Goal: Information Seeking & Learning: Understand process/instructions

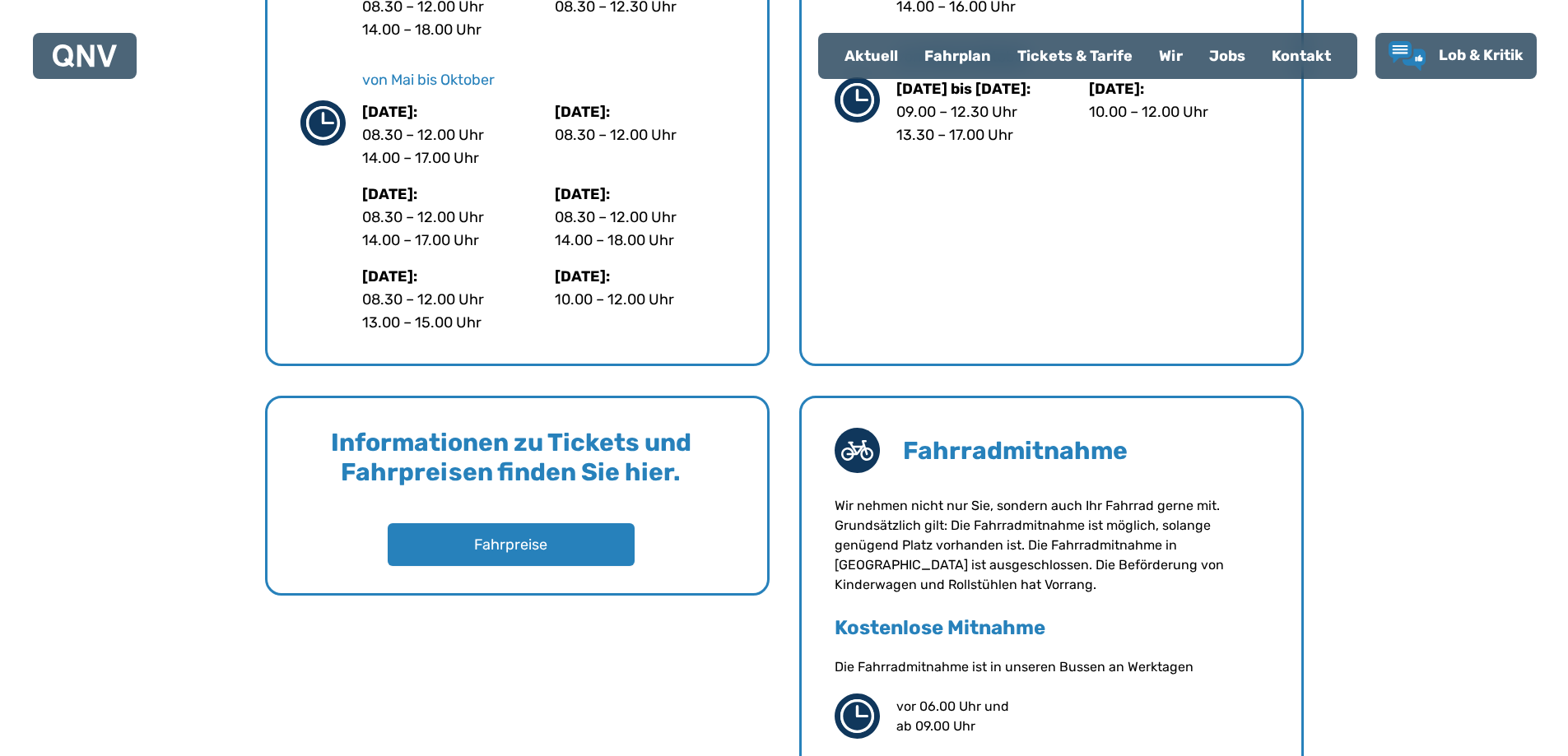
scroll to position [1070, 0]
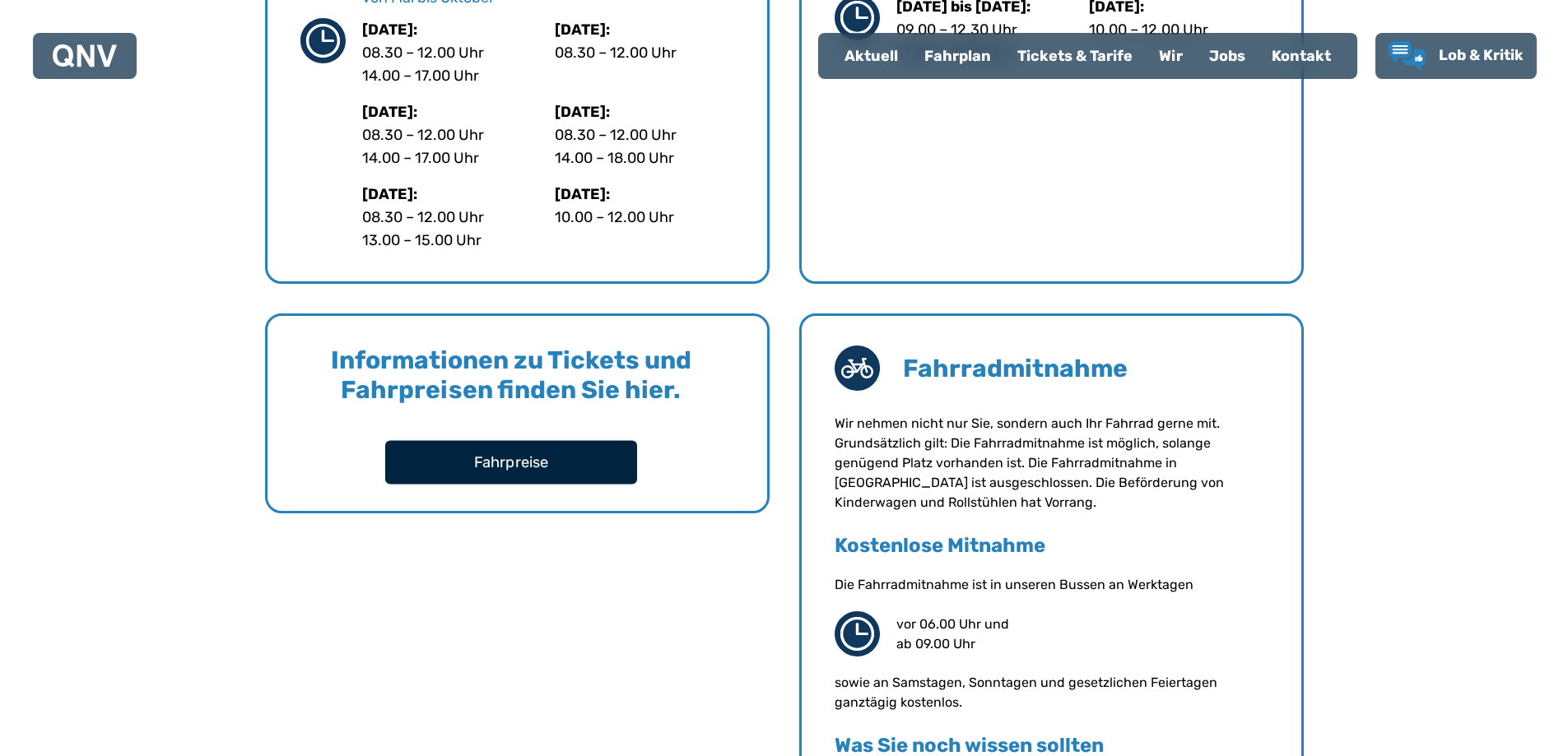
click at [476, 461] on button "Fahrpreise" at bounding box center [511, 461] width 252 height 43
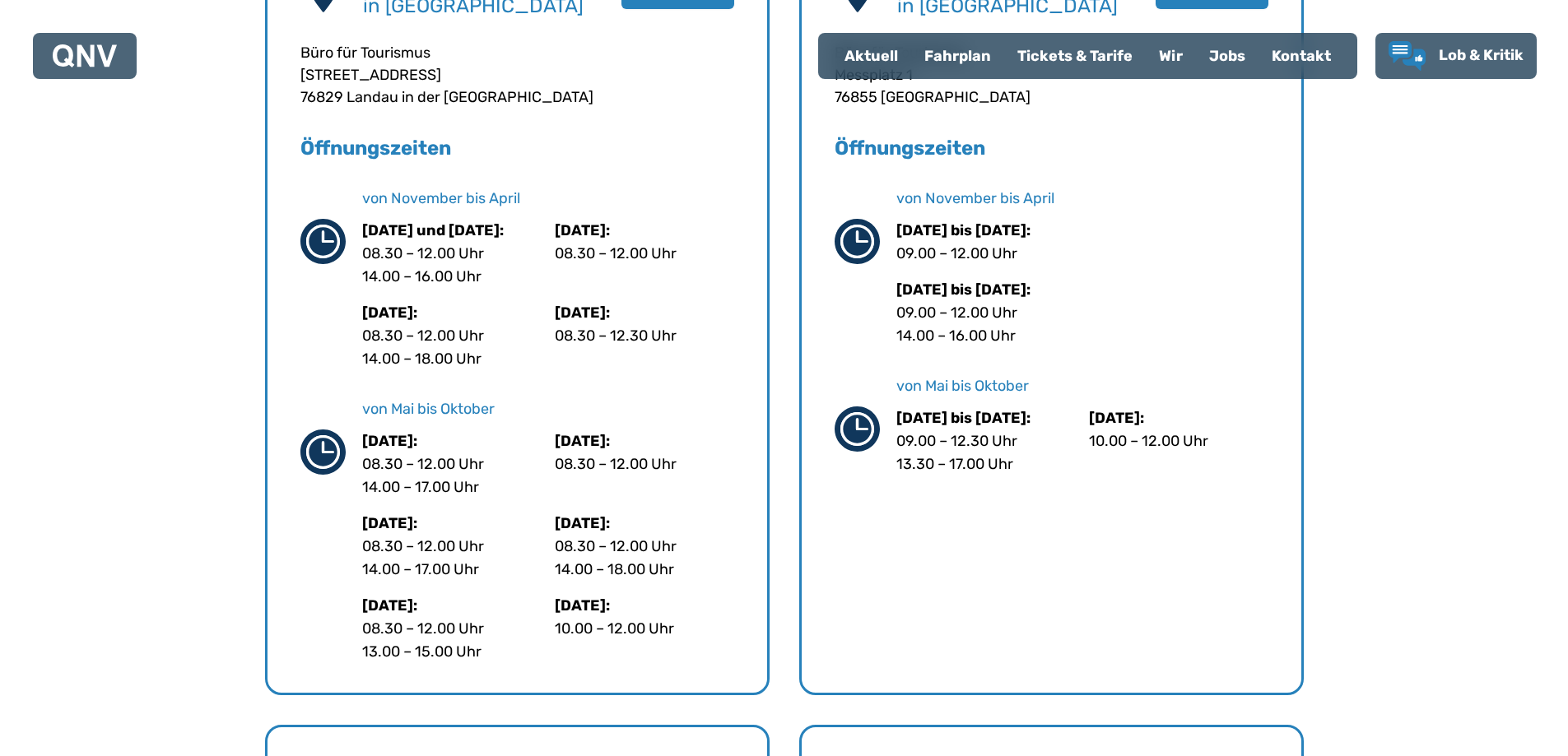
scroll to position [411, 0]
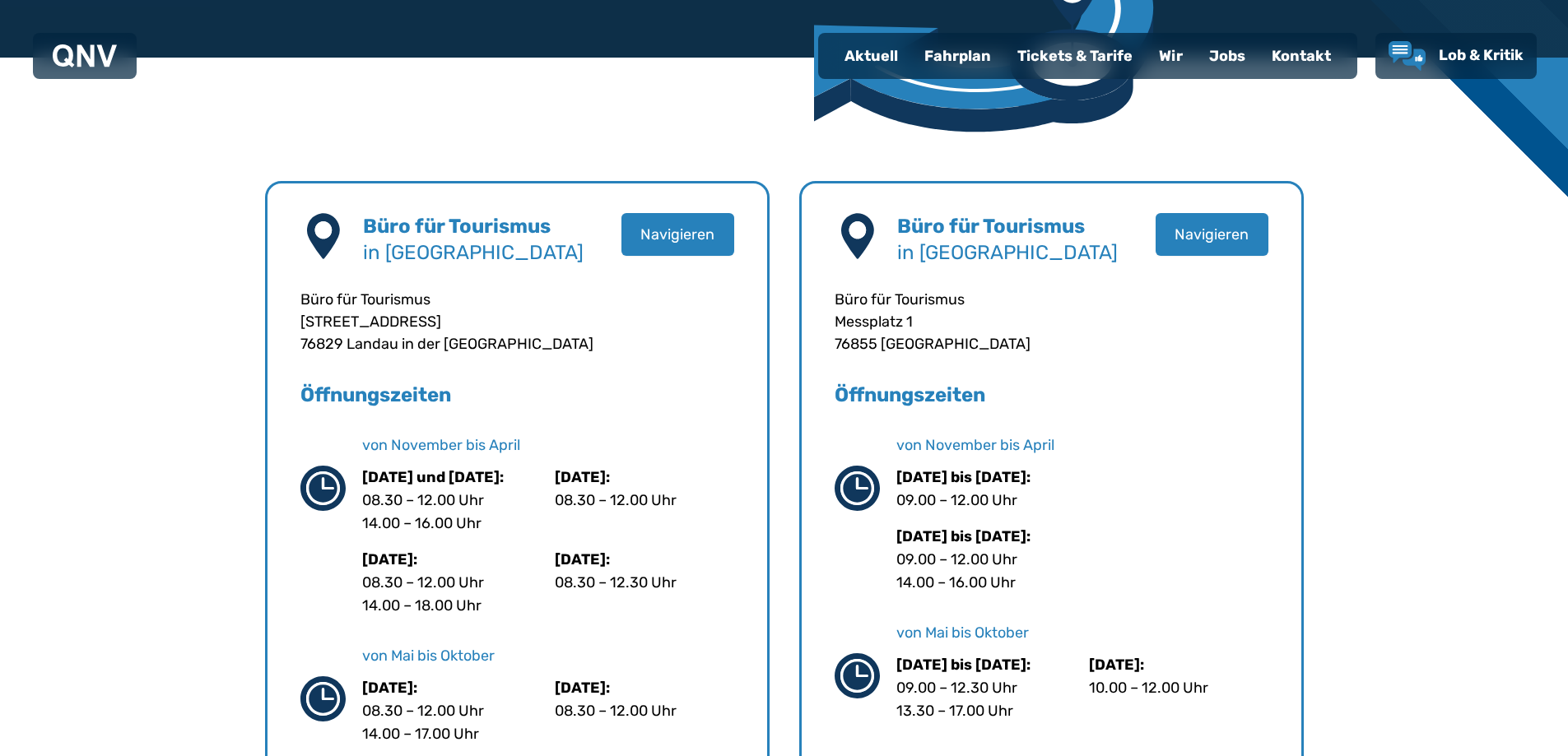
click at [970, 66] on div "Fahrplan" at bounding box center [957, 56] width 93 height 43
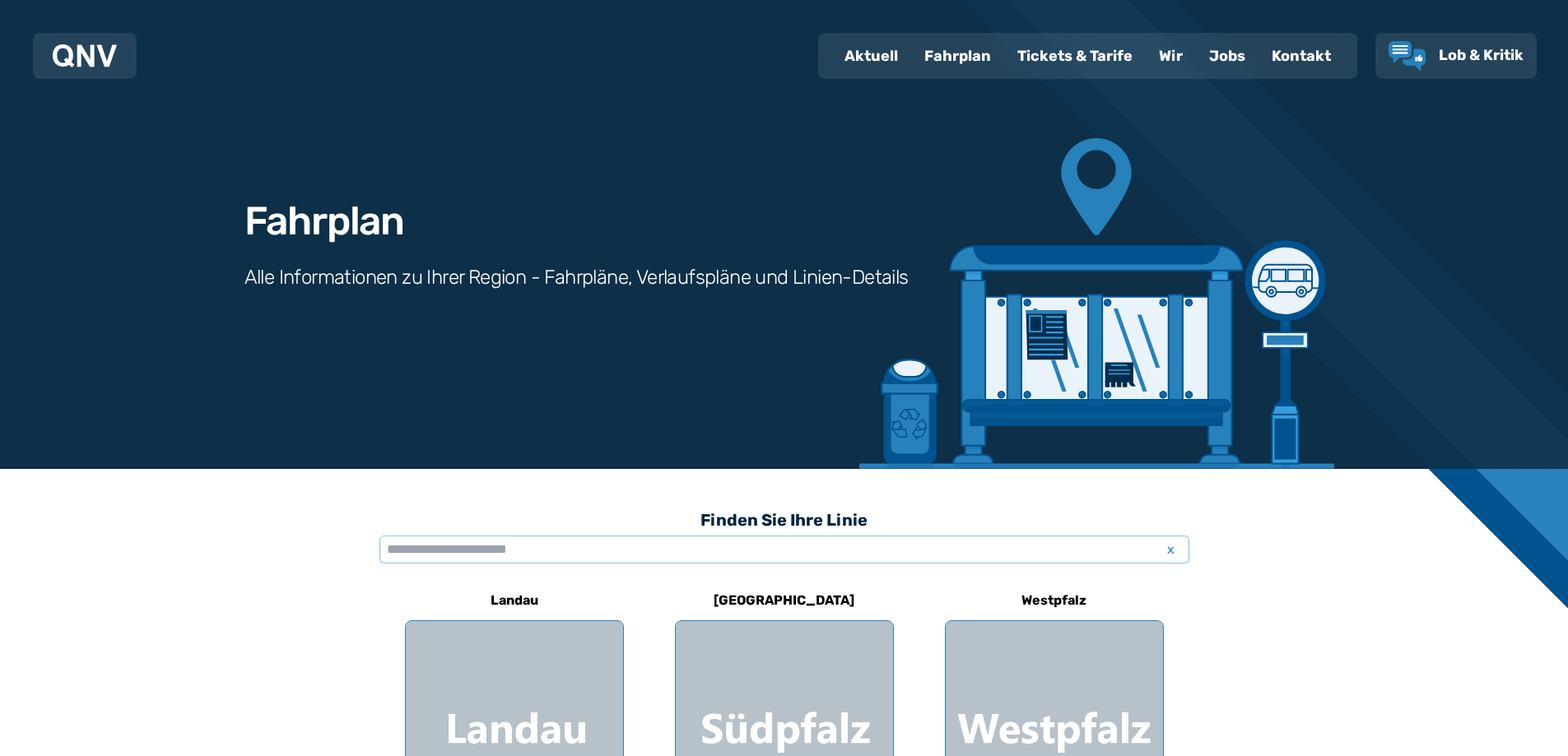
scroll to position [246, 0]
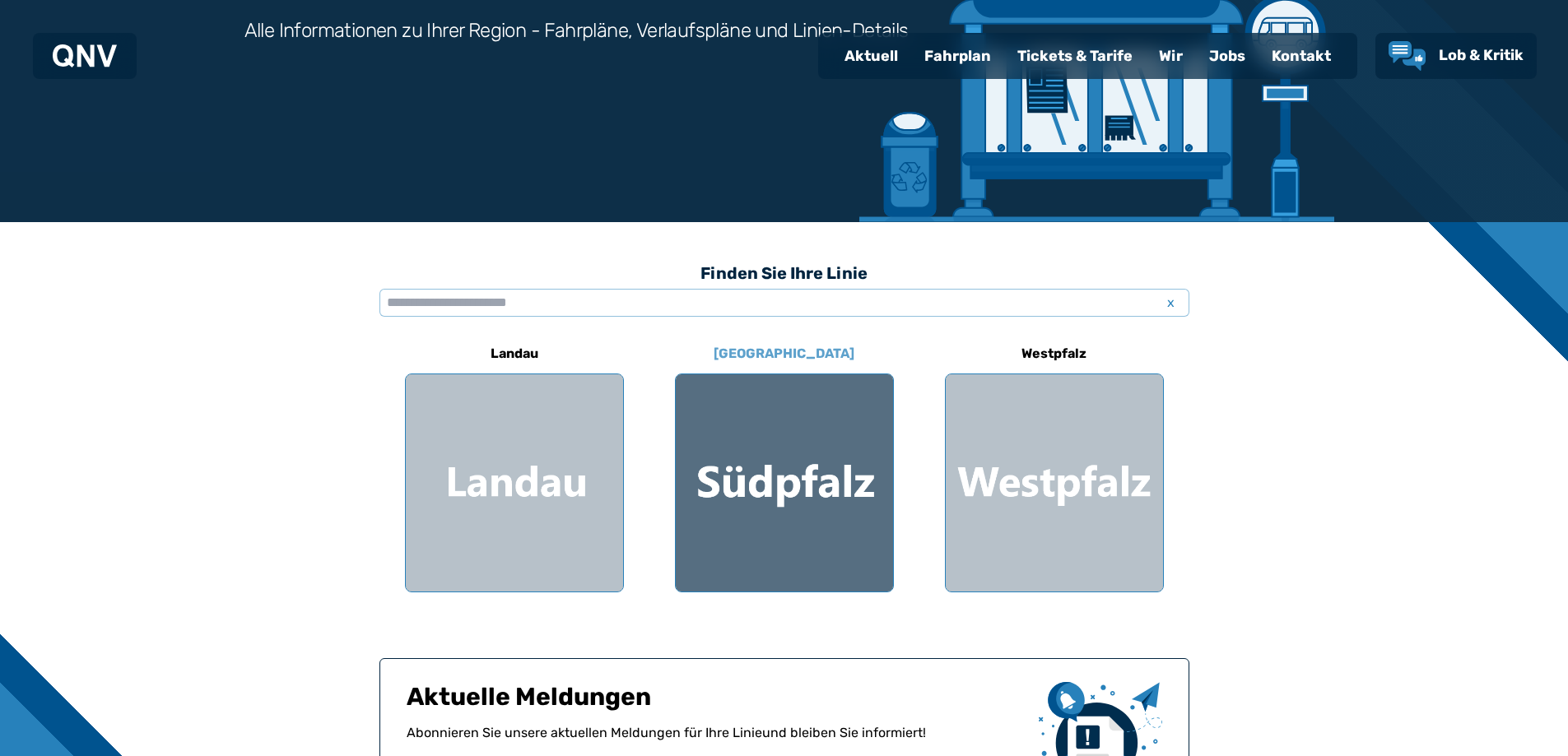
click at [761, 436] on div at bounding box center [784, 482] width 217 height 217
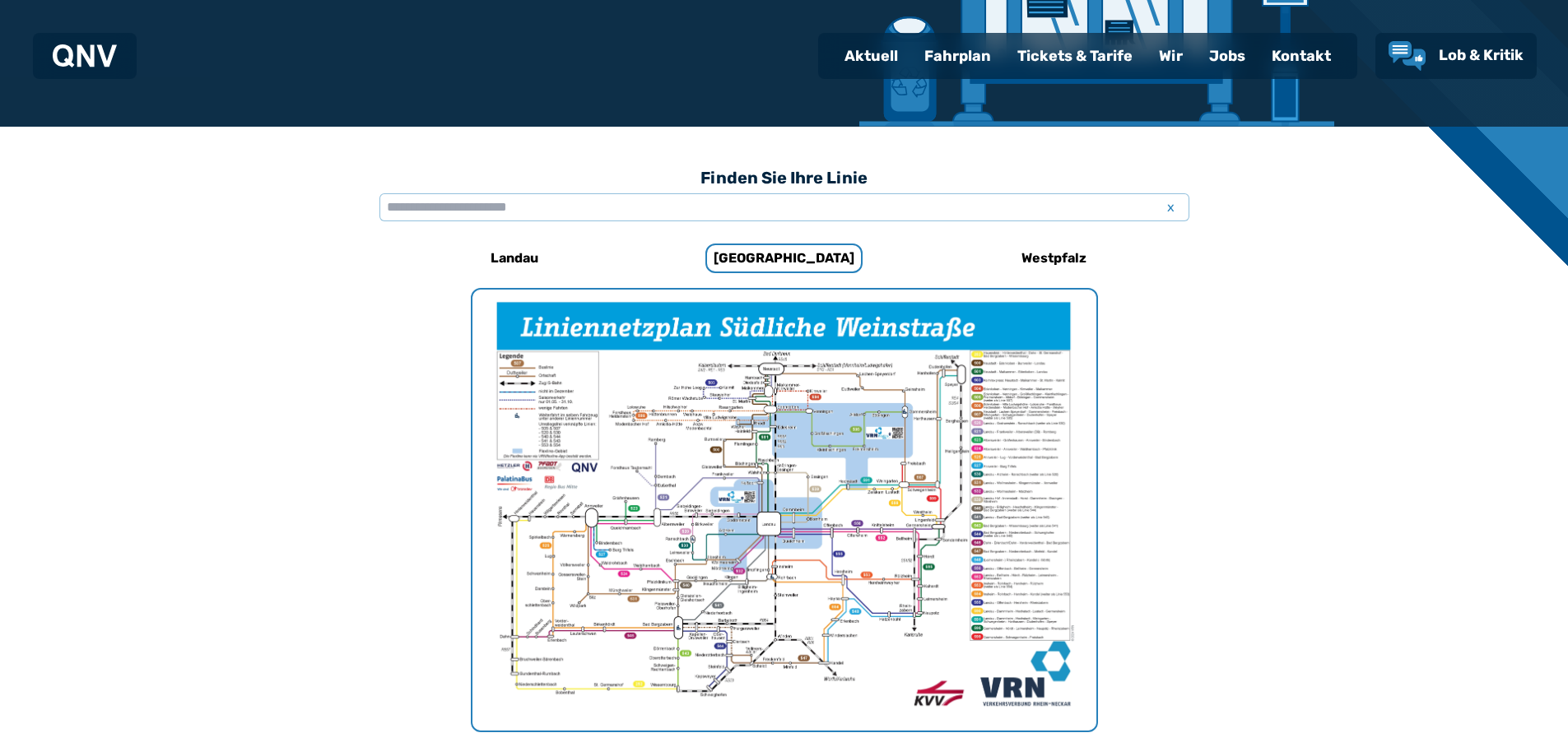
scroll to position [507, 0]
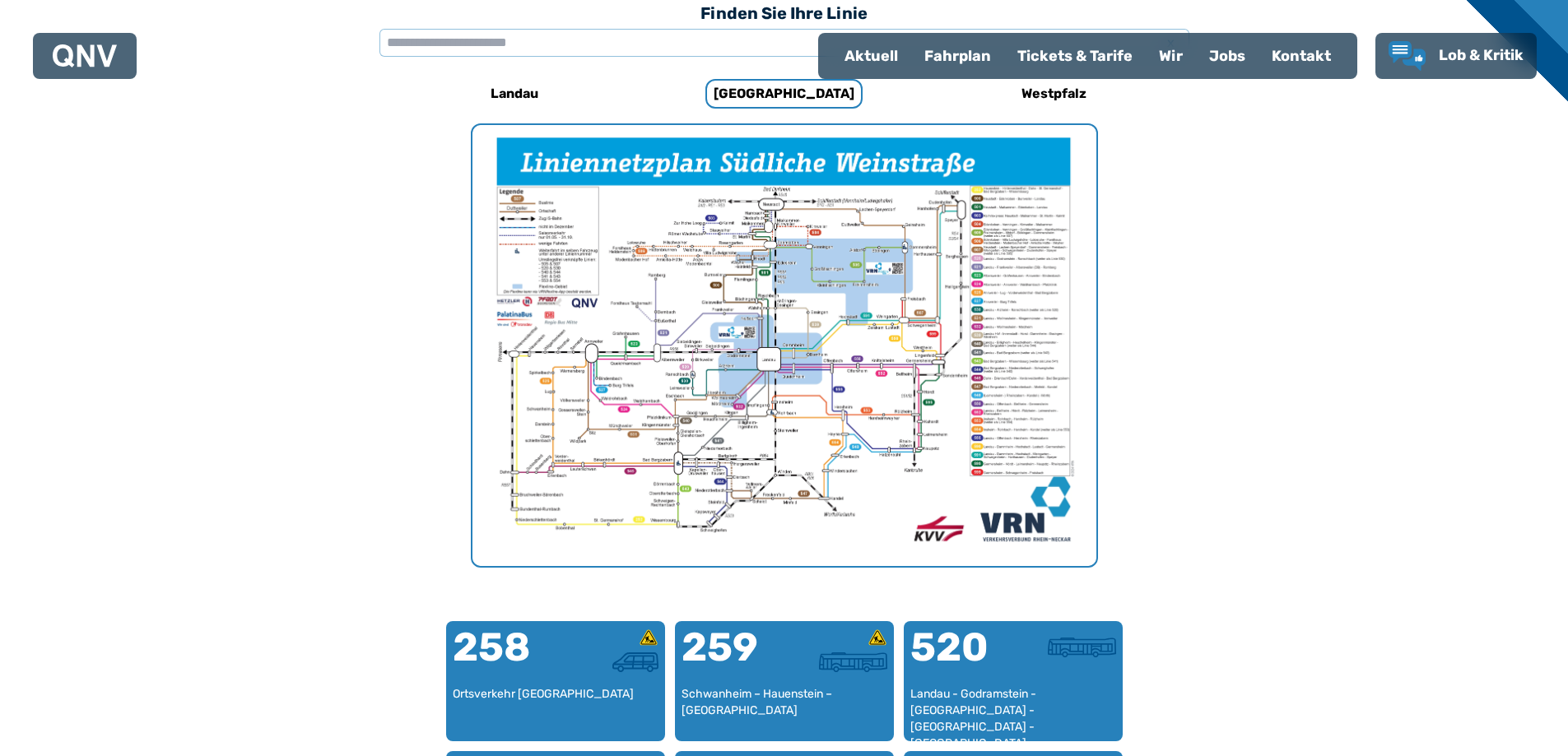
click at [776, 338] on img "1 von 1" at bounding box center [784, 345] width 623 height 441
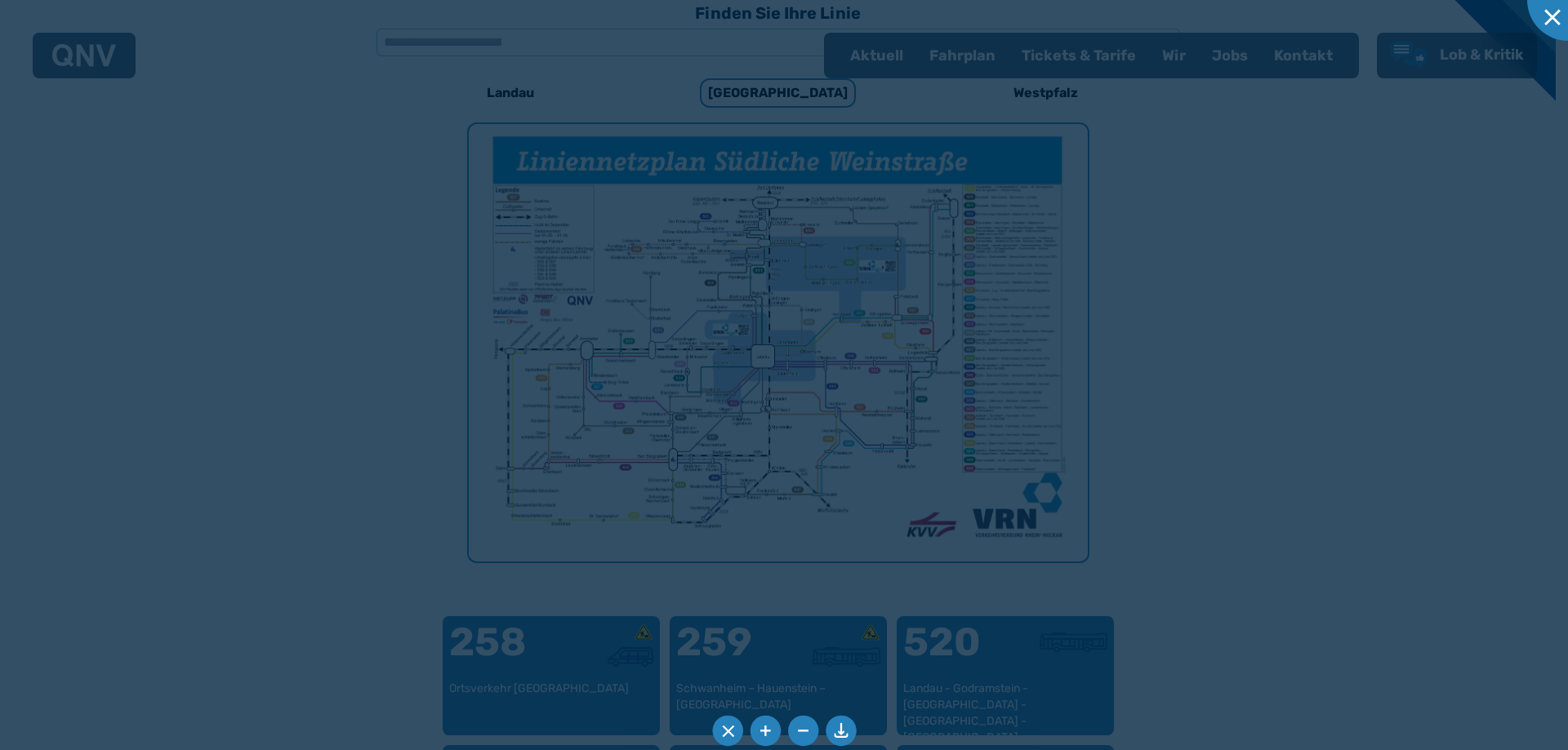
click at [769, 335] on div at bounding box center [784, 375] width 1568 height 750
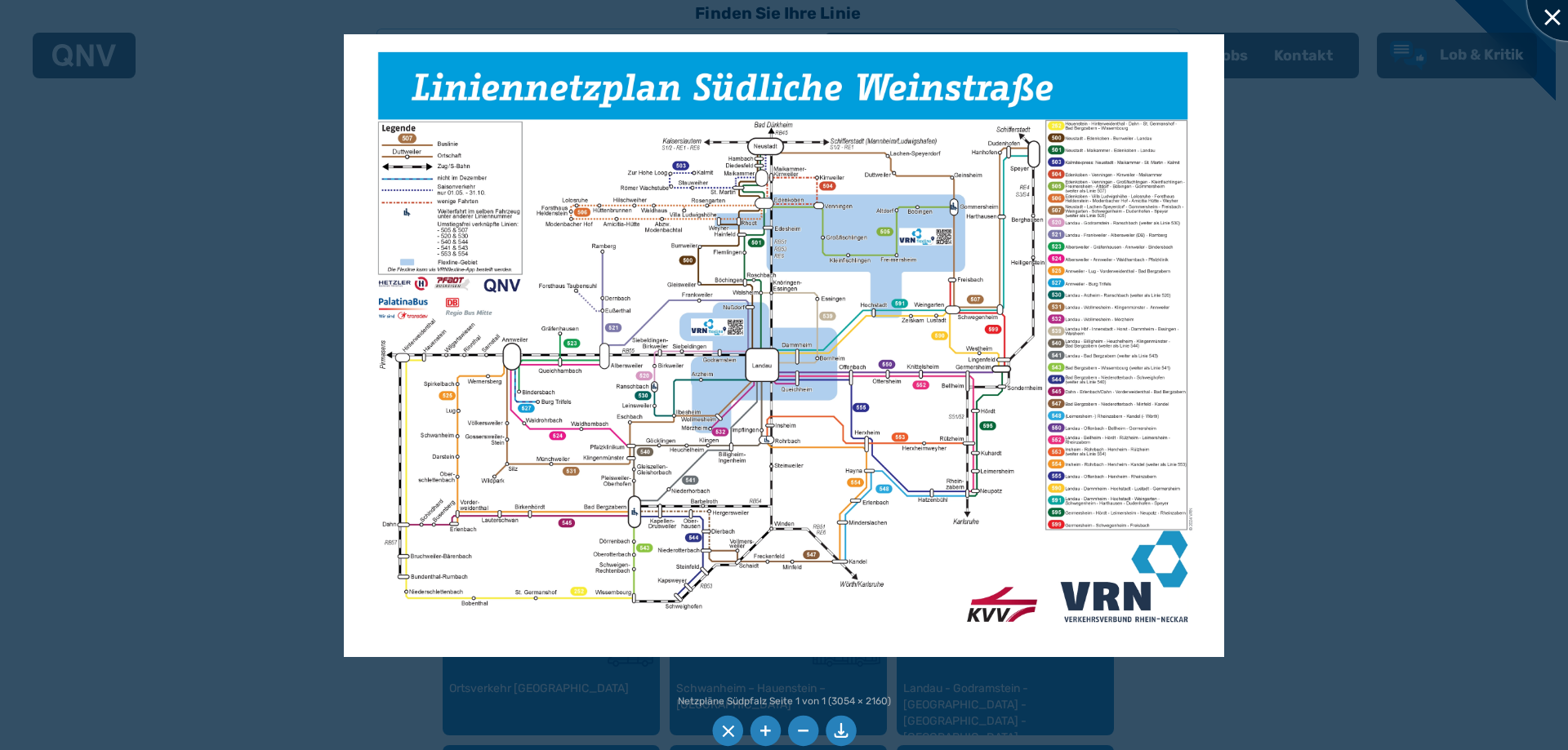
click at [1554, 23] on div at bounding box center [1568, 0] width 82 height 82
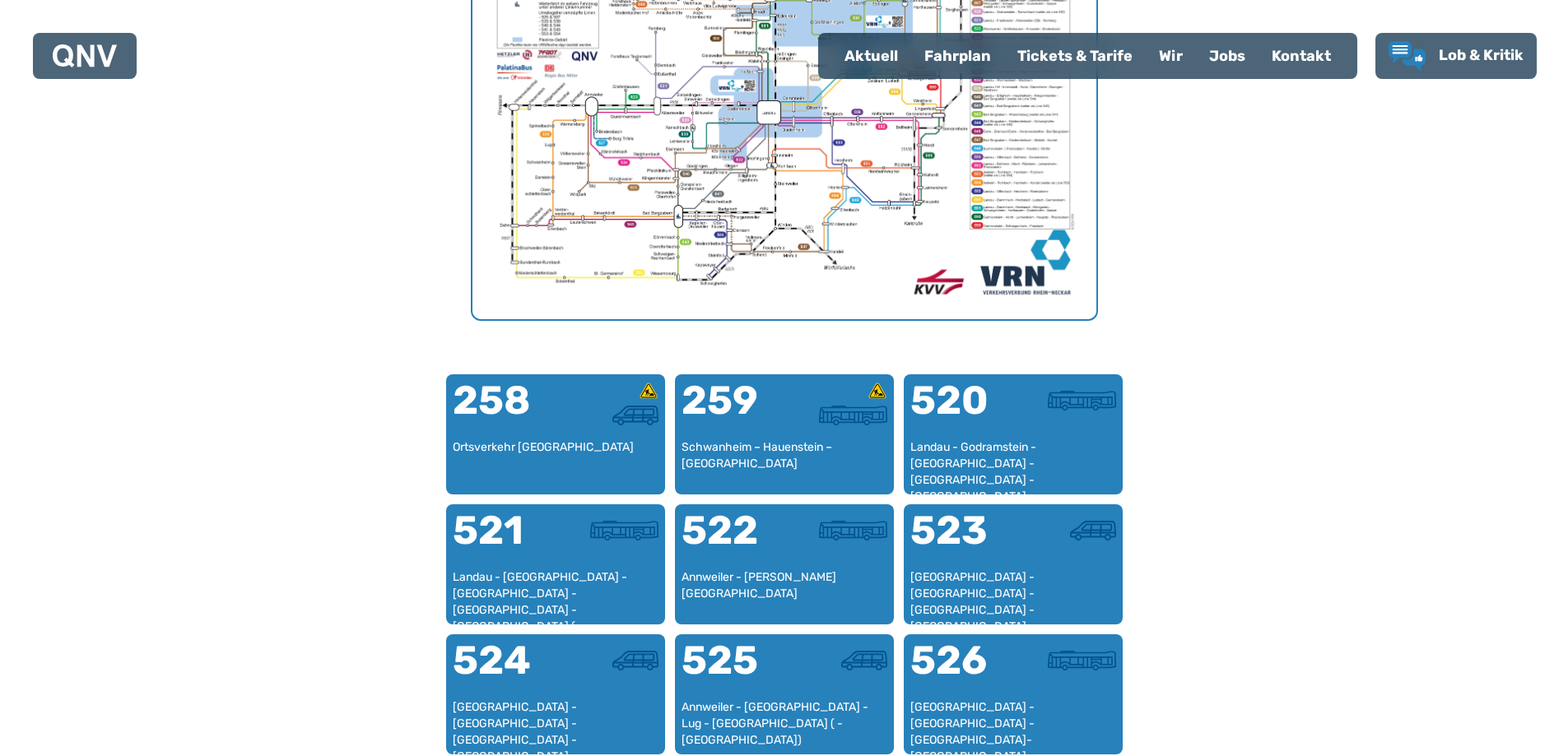
scroll to position [837, 0]
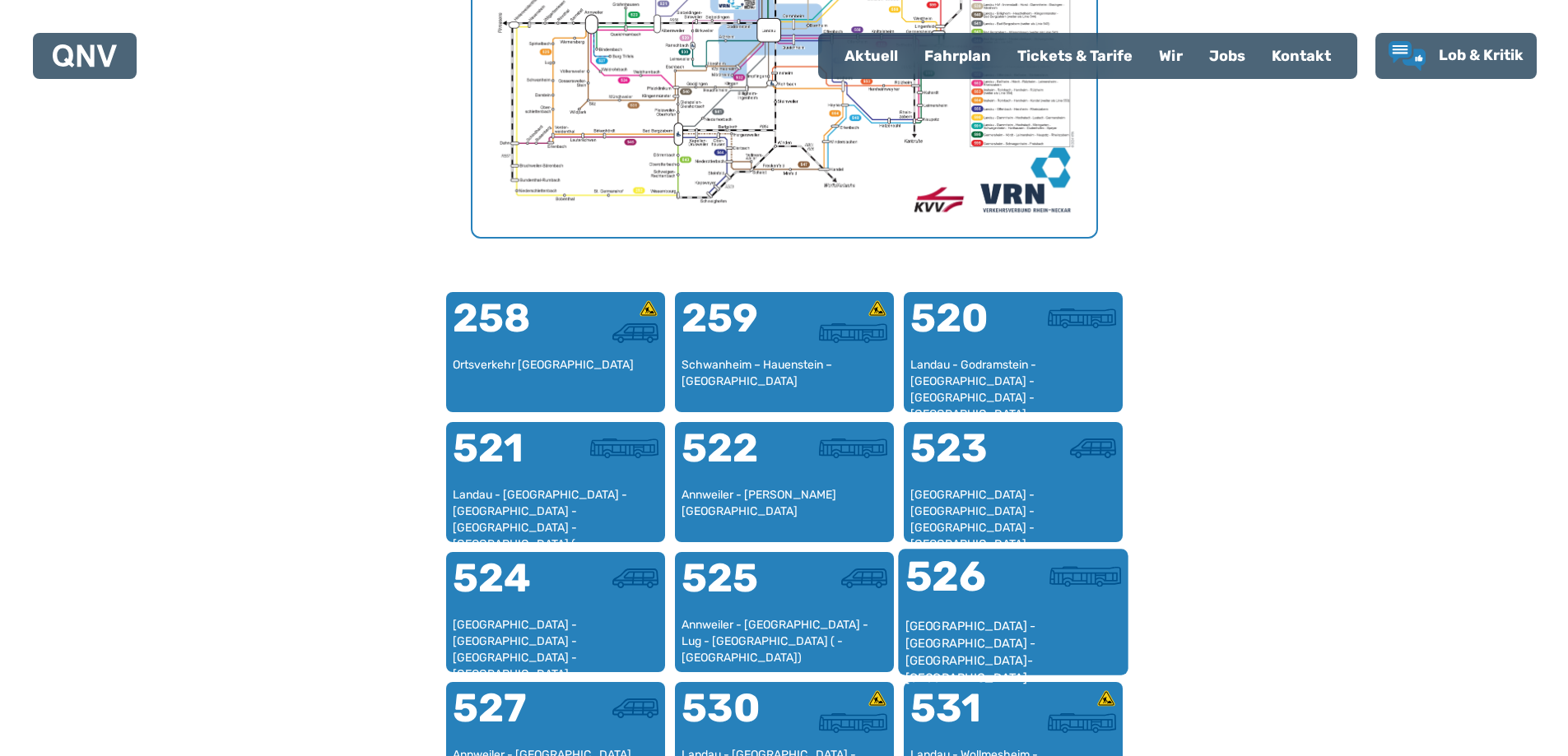
click at [1023, 605] on div at bounding box center [1067, 587] width 108 height 62
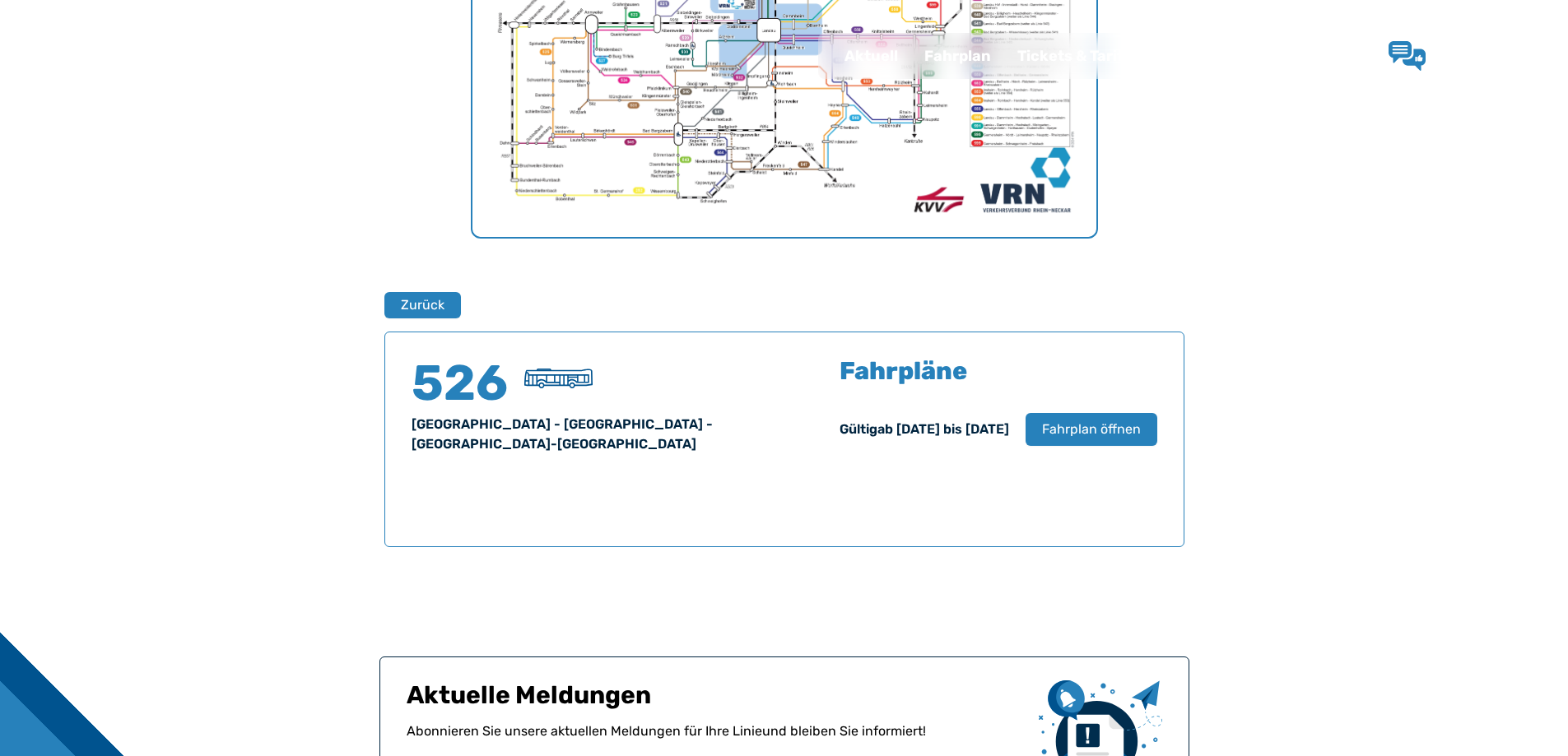
scroll to position [1085, 0]
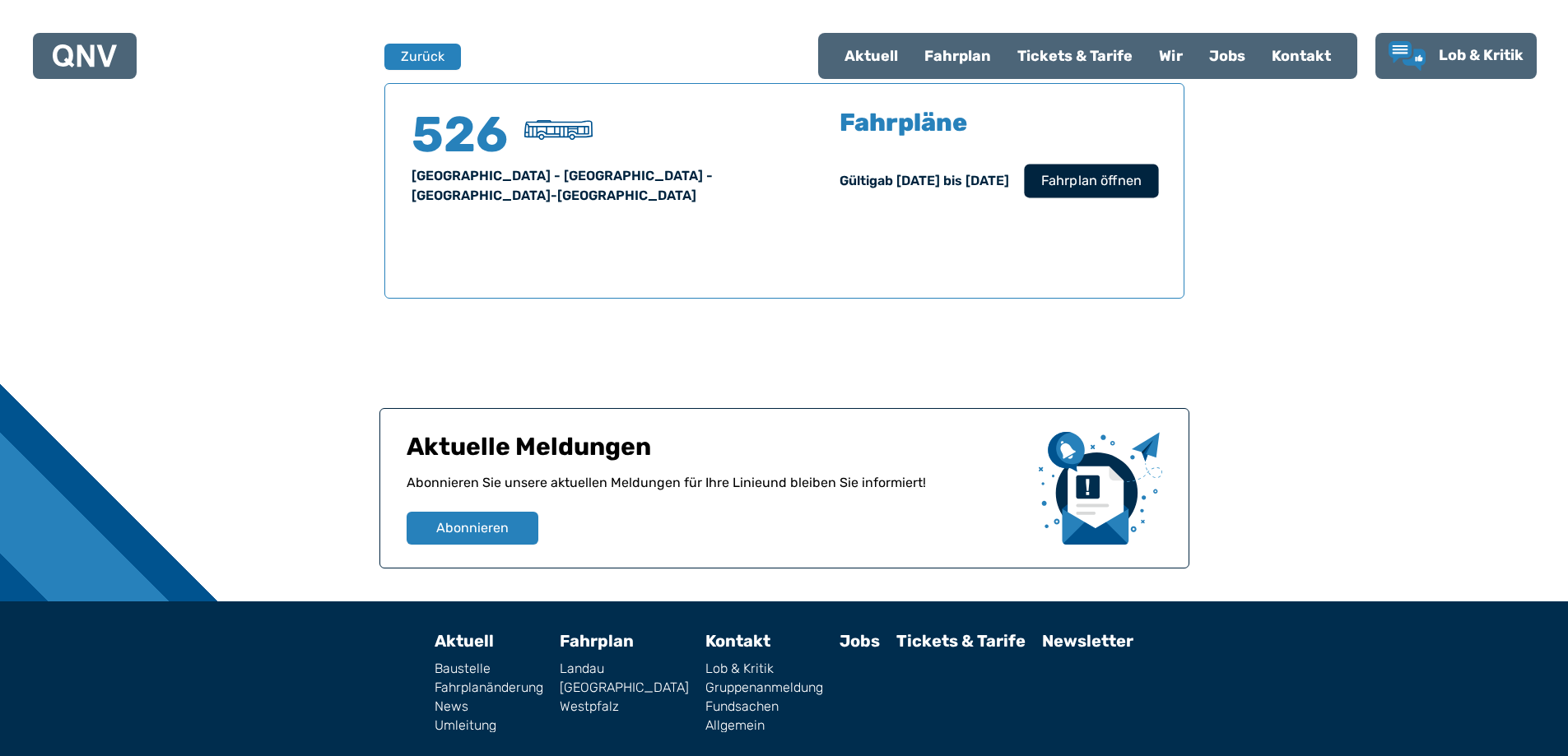
click at [1040, 190] on button "Fahrplan öffnen" at bounding box center [1091, 181] width 135 height 33
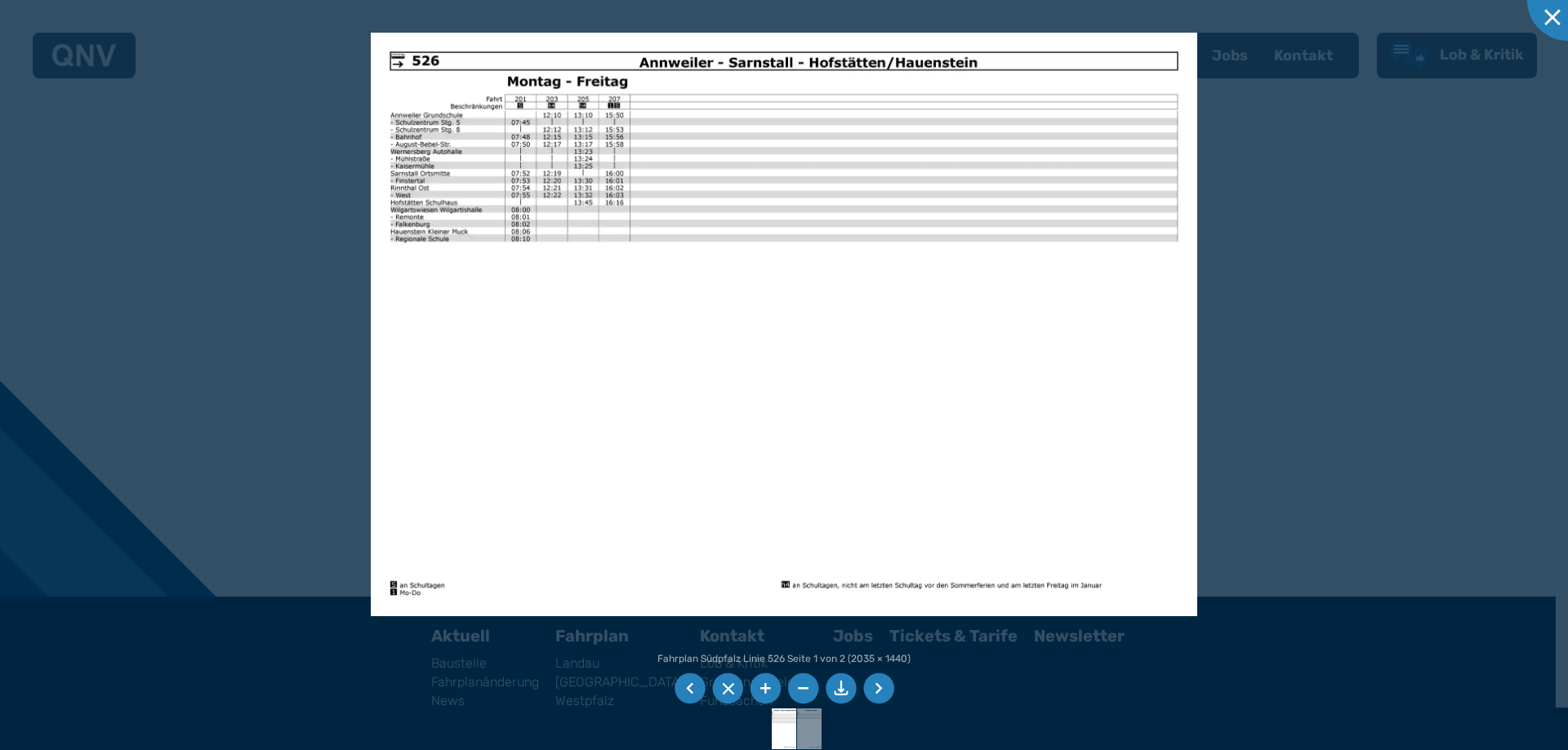
click at [731, 693] on li at bounding box center [728, 690] width 31 height 31
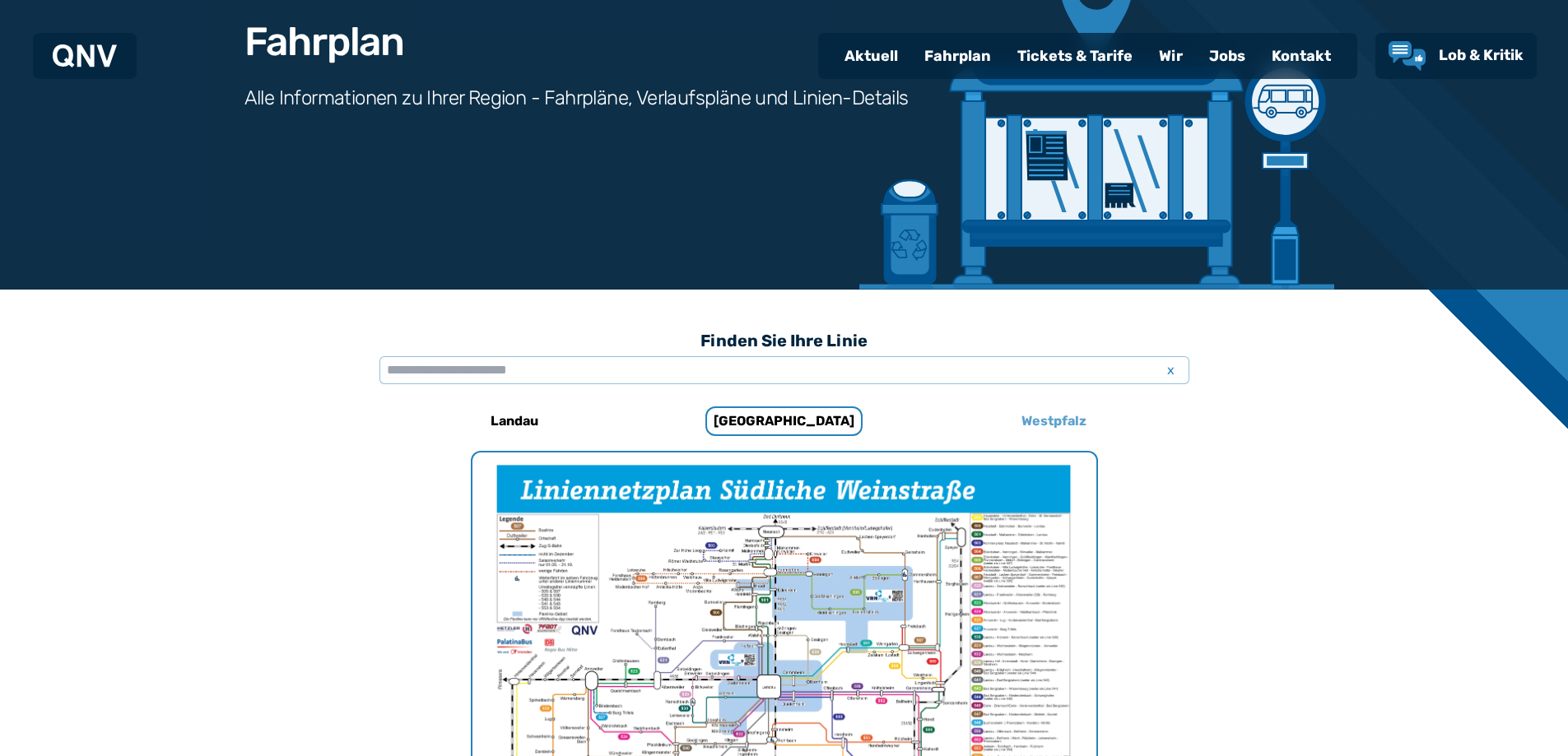
scroll to position [97, 0]
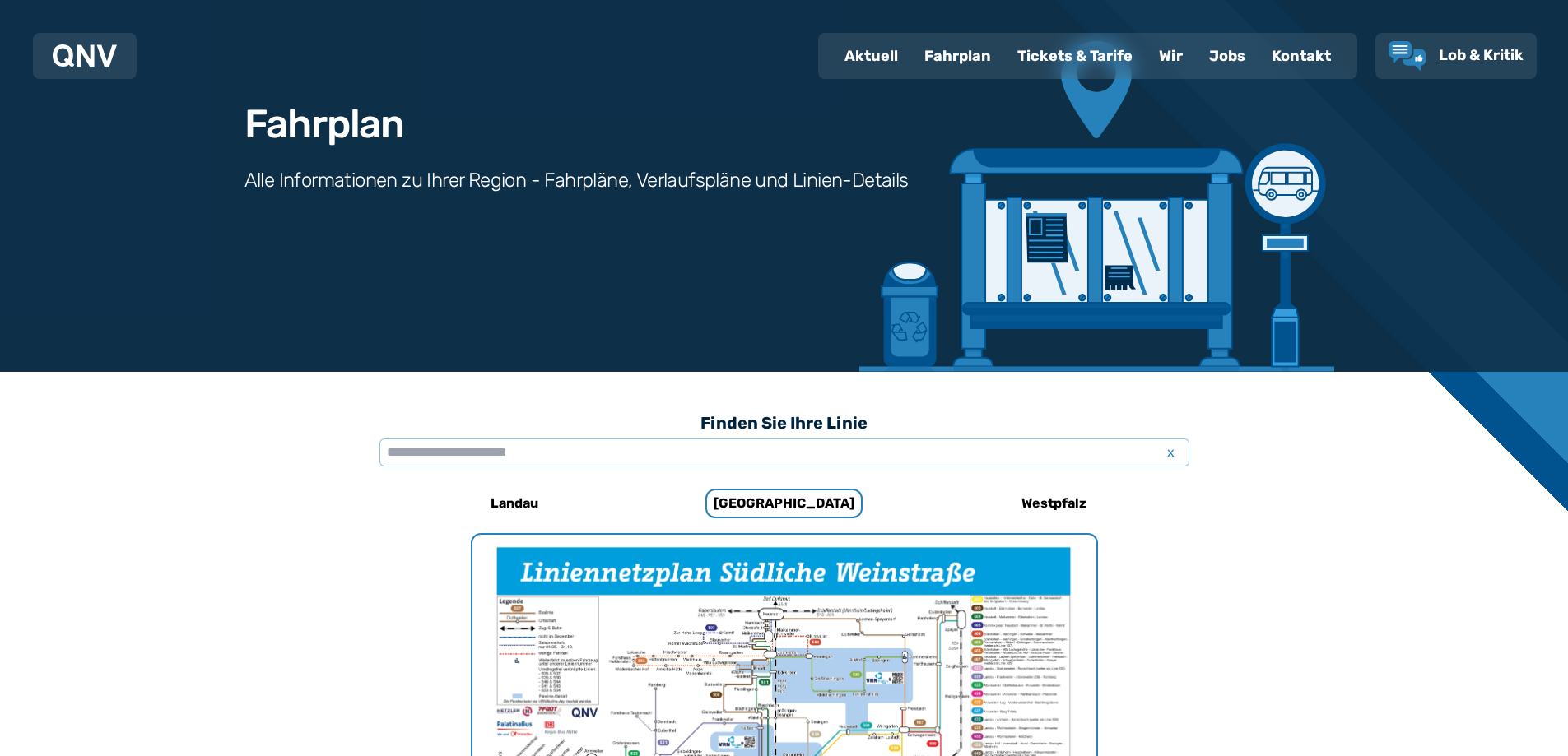
click at [869, 52] on div "Aktuell" at bounding box center [871, 56] width 80 height 43
select select "*"
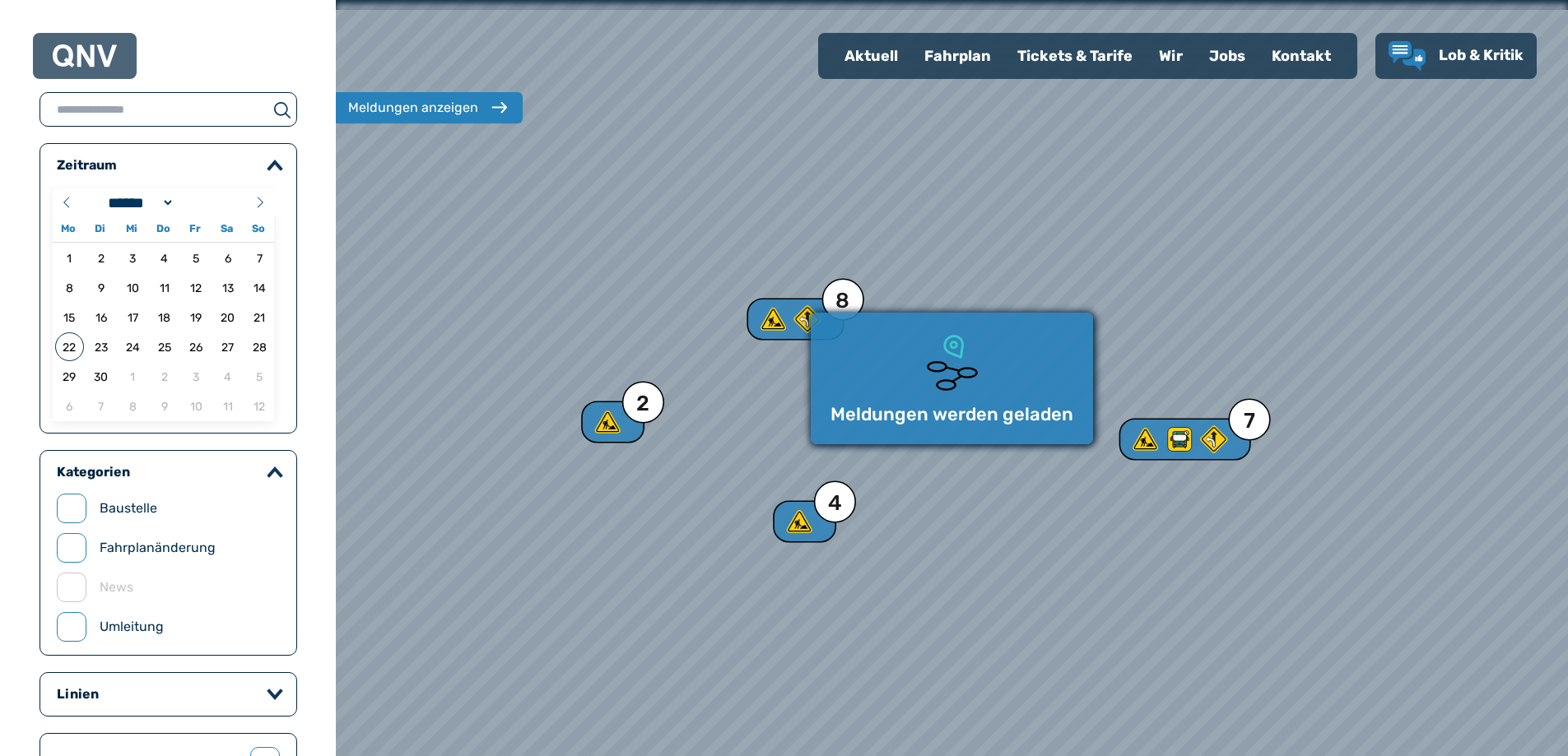
click at [977, 68] on div "Fahrplan" at bounding box center [957, 56] width 93 height 43
